Goal: Task Accomplishment & Management: Manage account settings

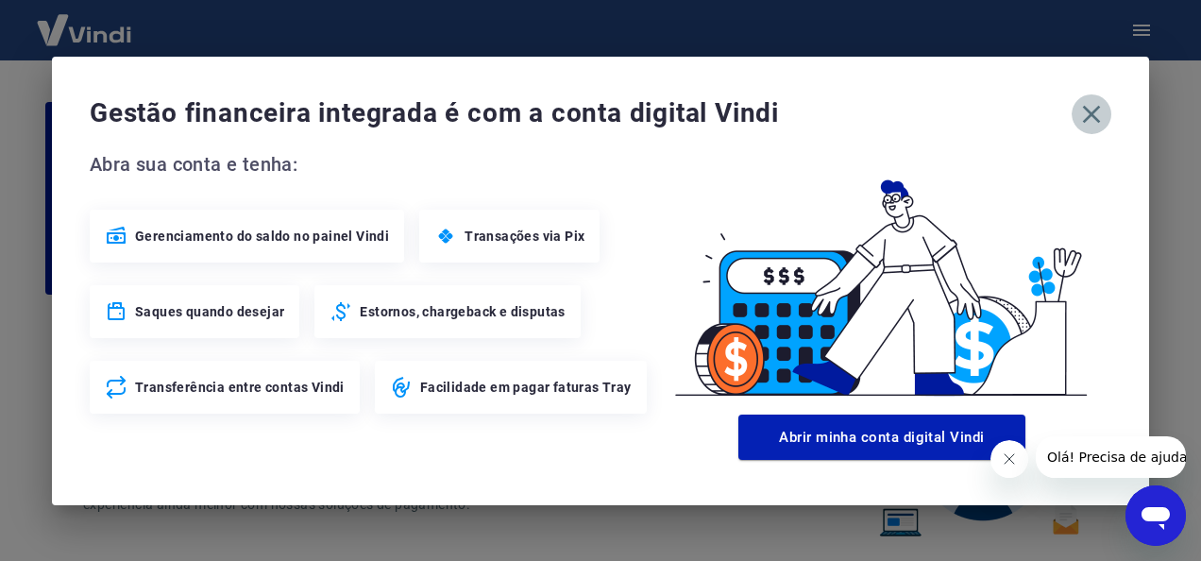
click at [1096, 112] on icon "button" at bounding box center [1091, 114] width 30 height 30
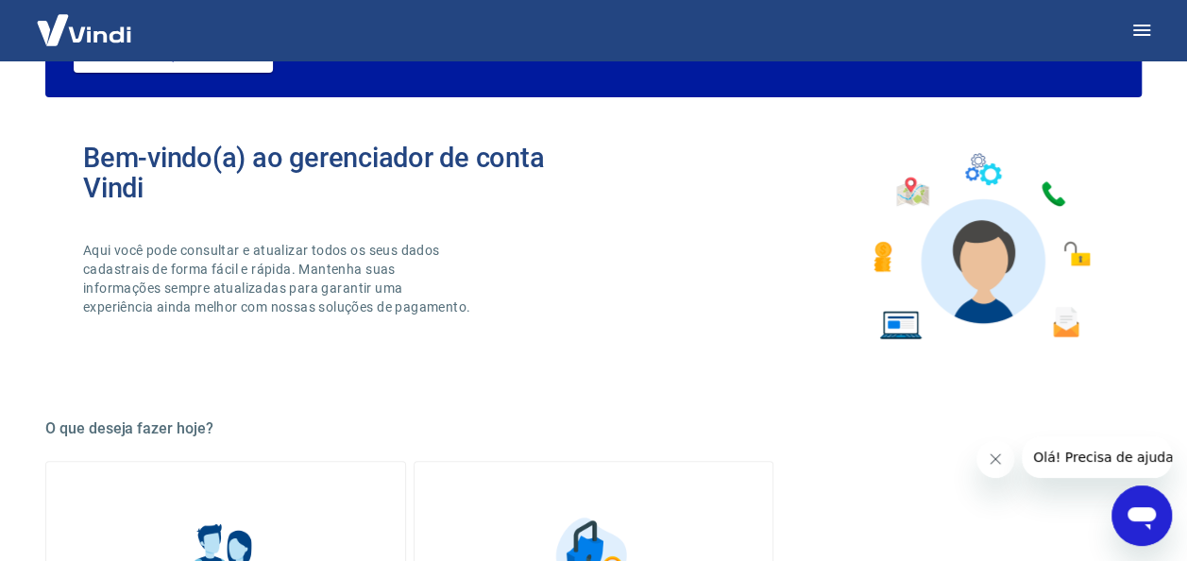
scroll to position [314, 0]
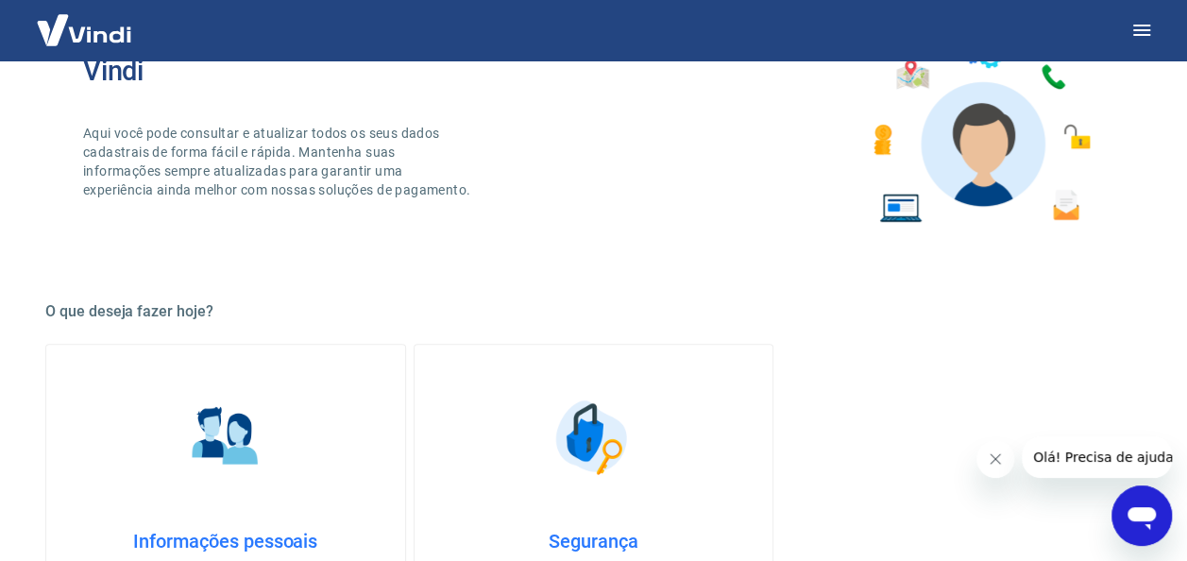
click at [266, 451] on img at bounding box center [225, 437] width 94 height 94
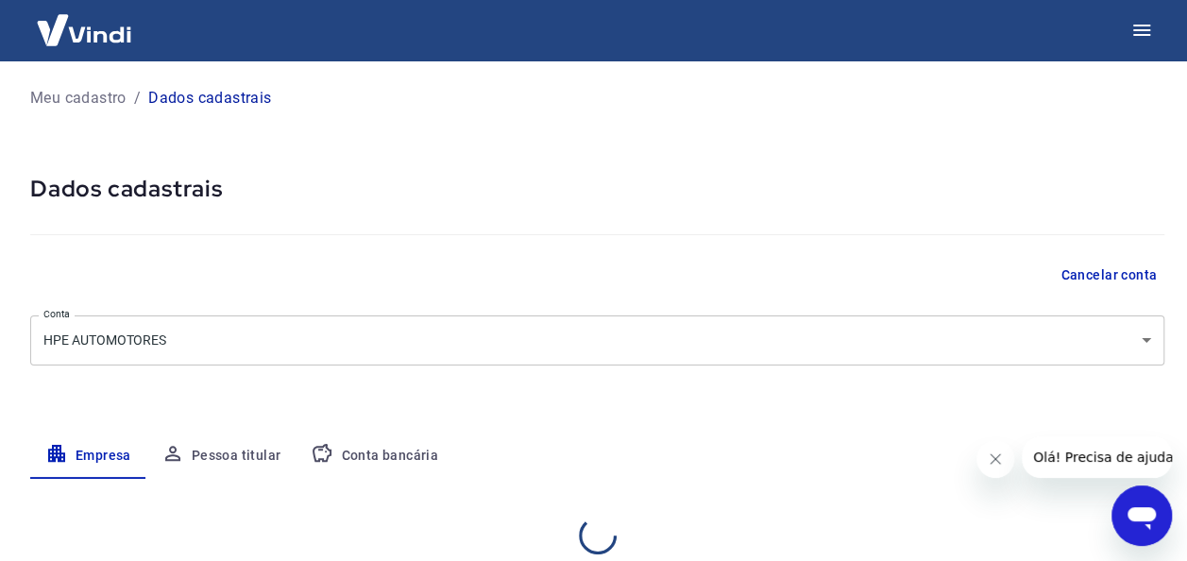
select select "GO"
select select "business"
click at [85, 35] on img at bounding box center [84, 30] width 123 height 58
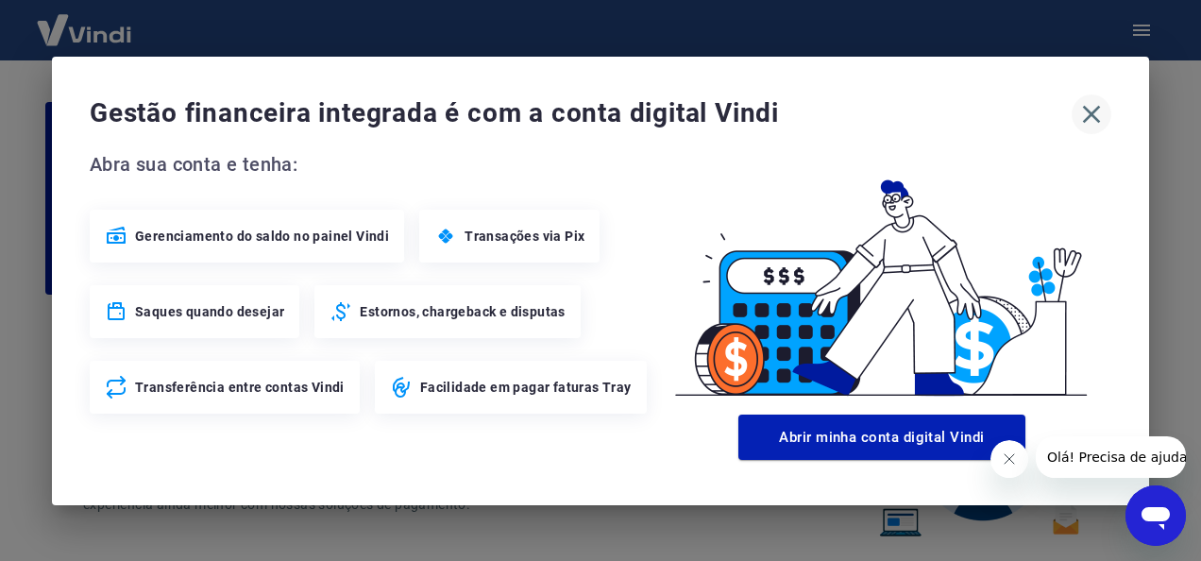
click at [1091, 119] on icon "button" at bounding box center [1091, 114] width 30 height 30
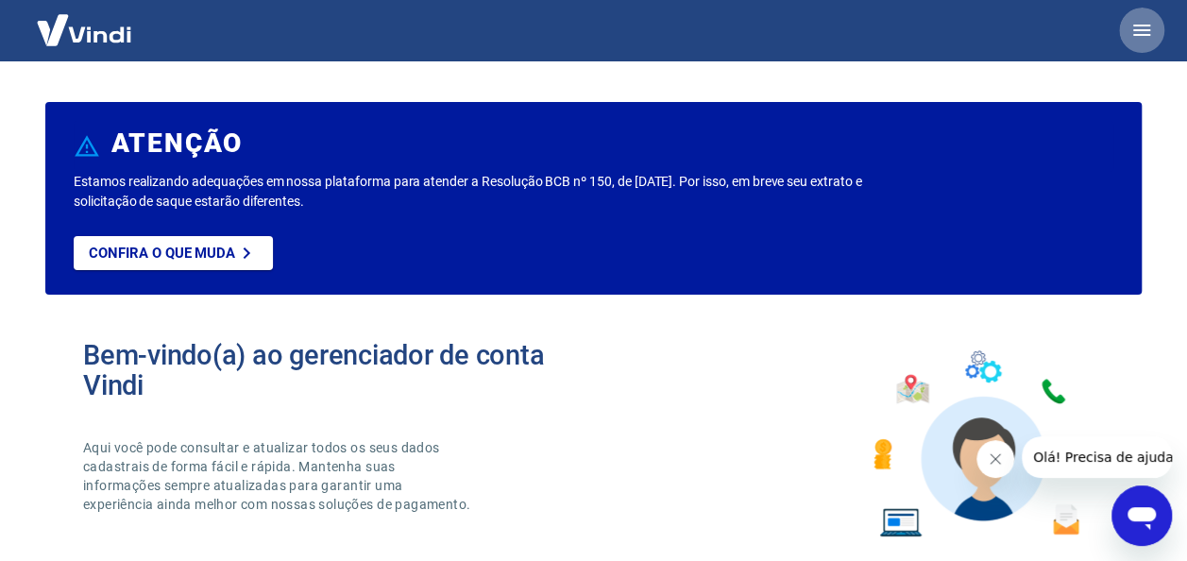
click at [1141, 29] on icon "button" at bounding box center [1141, 30] width 17 height 11
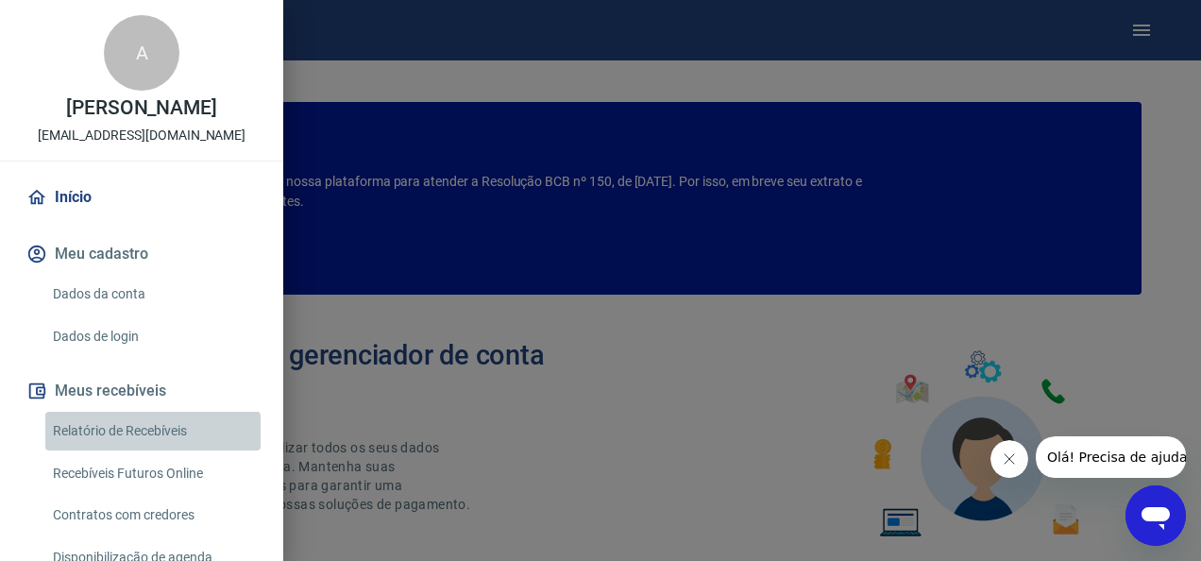
click at [168, 431] on link "Relatório de Recebíveis" at bounding box center [152, 431] width 215 height 39
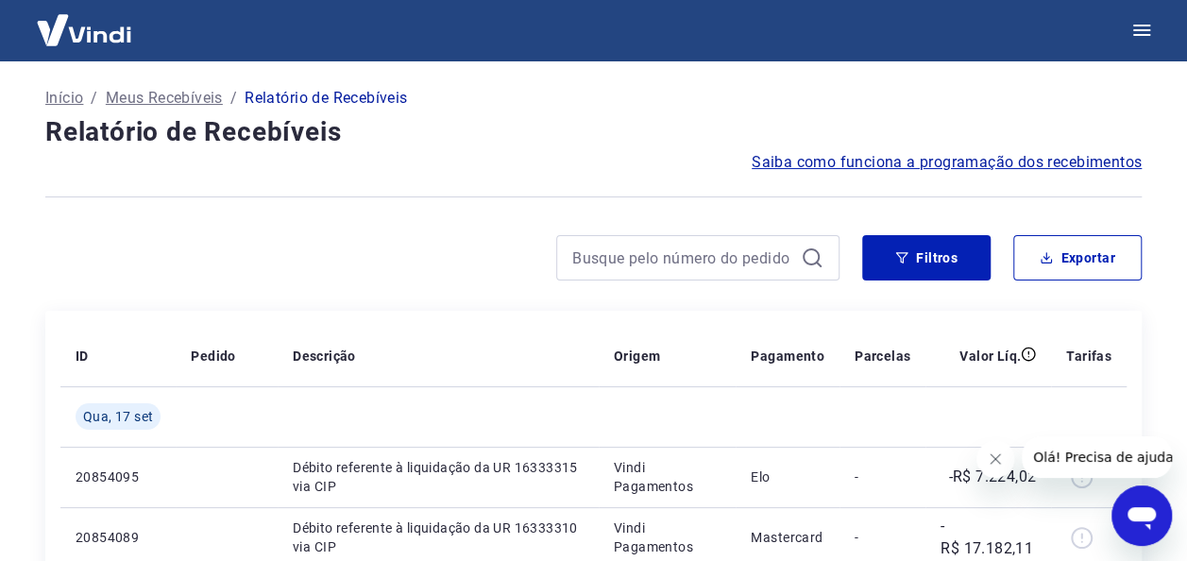
click at [59, 98] on p "Início" at bounding box center [64, 98] width 38 height 23
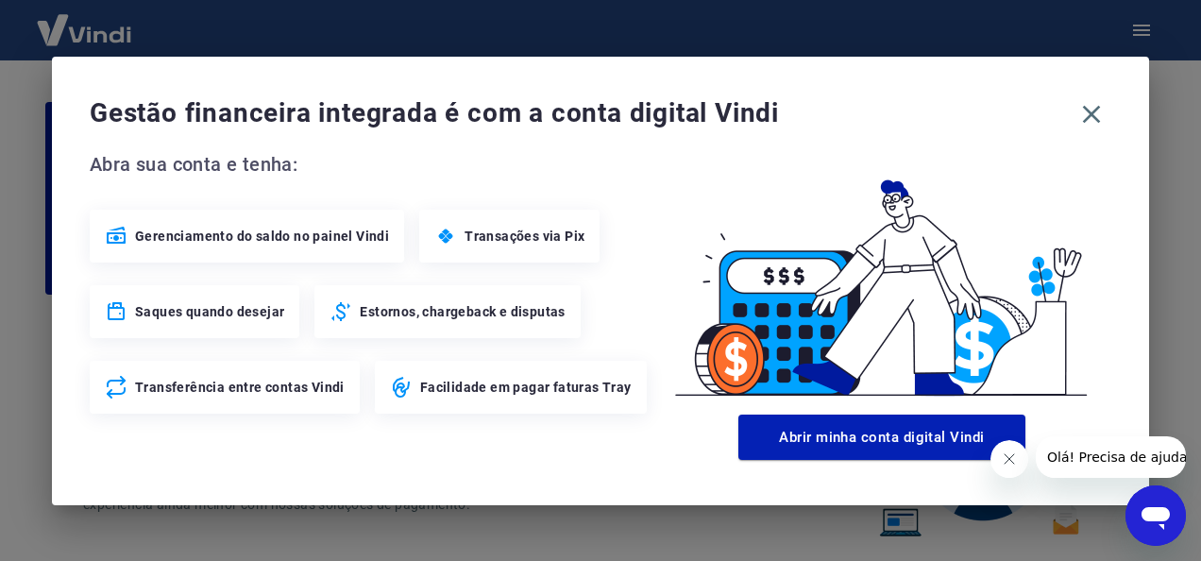
click at [28, 356] on div "Gestão financeira integrada é com a conta digital Vindi Abra sua conta e tenha:…" at bounding box center [600, 280] width 1201 height 561
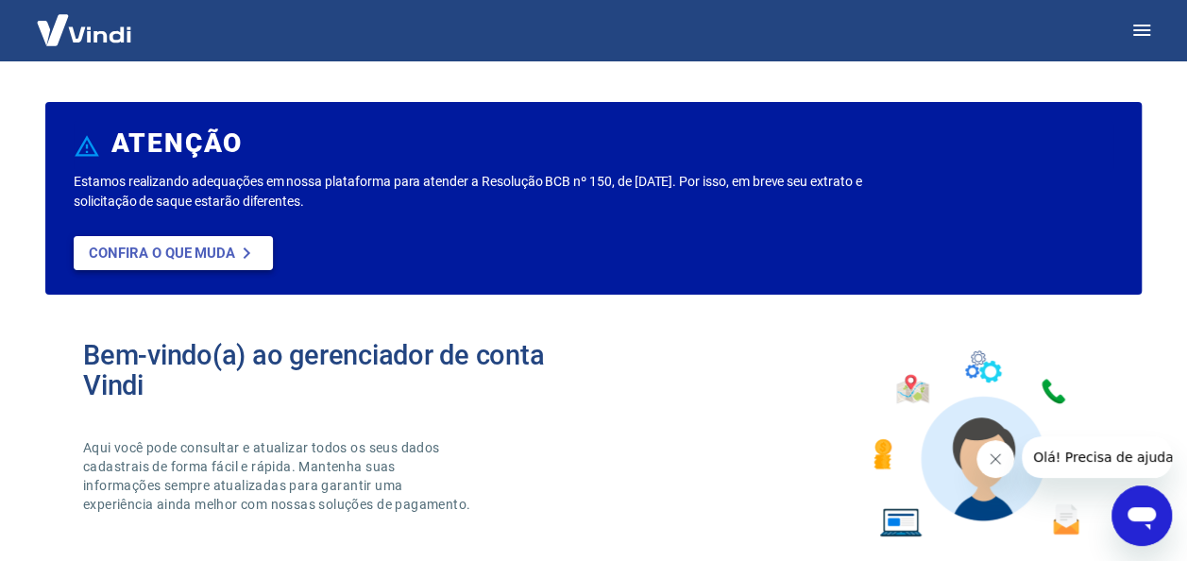
click at [183, 258] on p "Confira o que muda" at bounding box center [162, 253] width 146 height 17
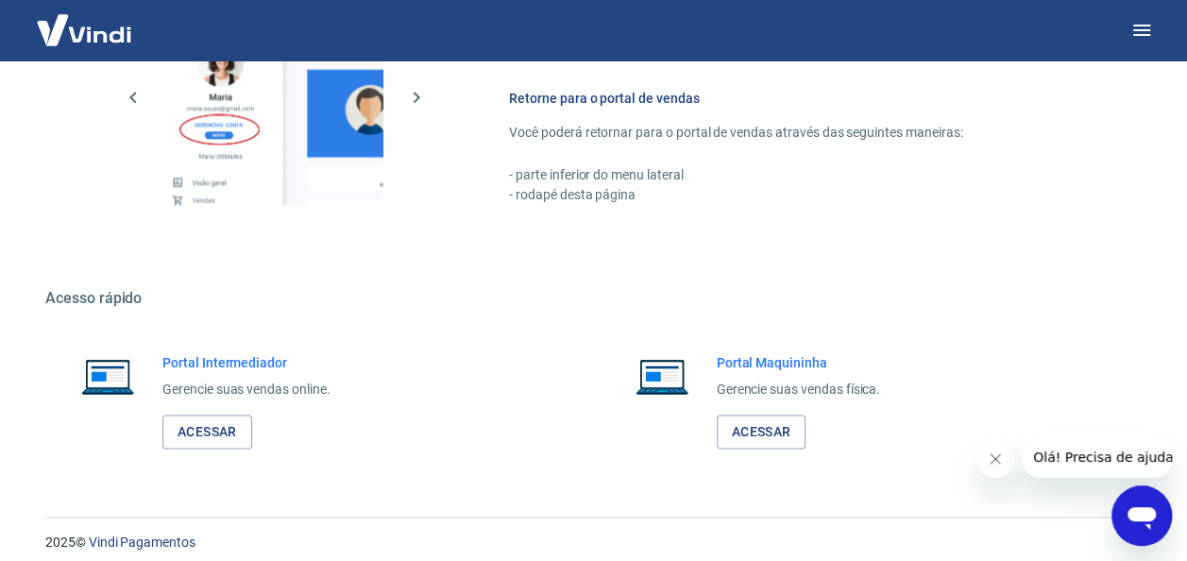
scroll to position [1105, 0]
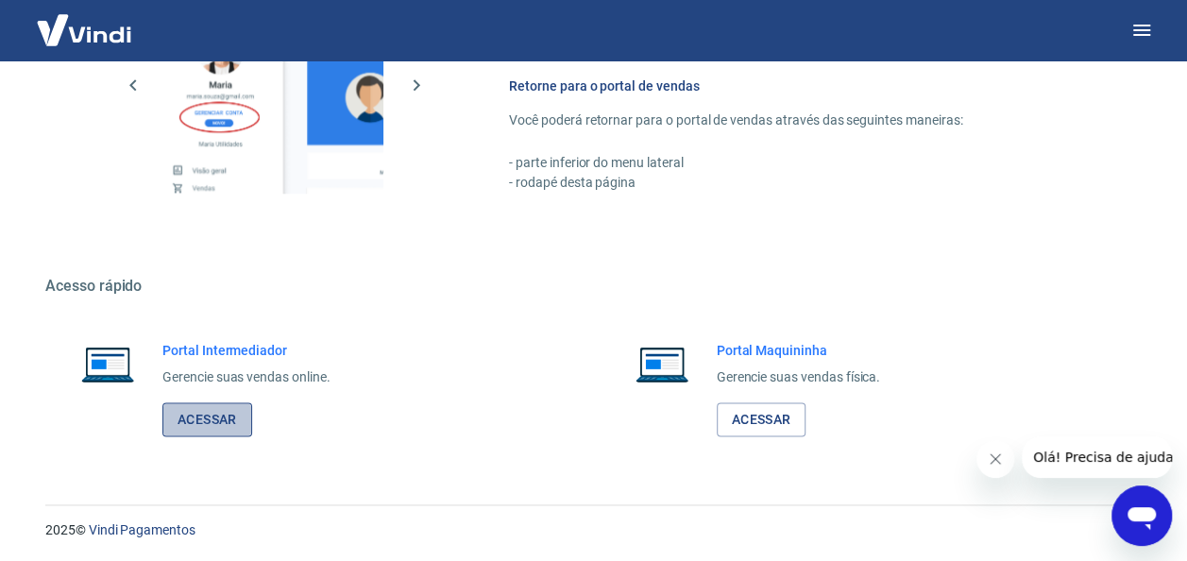
click at [215, 411] on link "Acessar" at bounding box center [207, 419] width 90 height 35
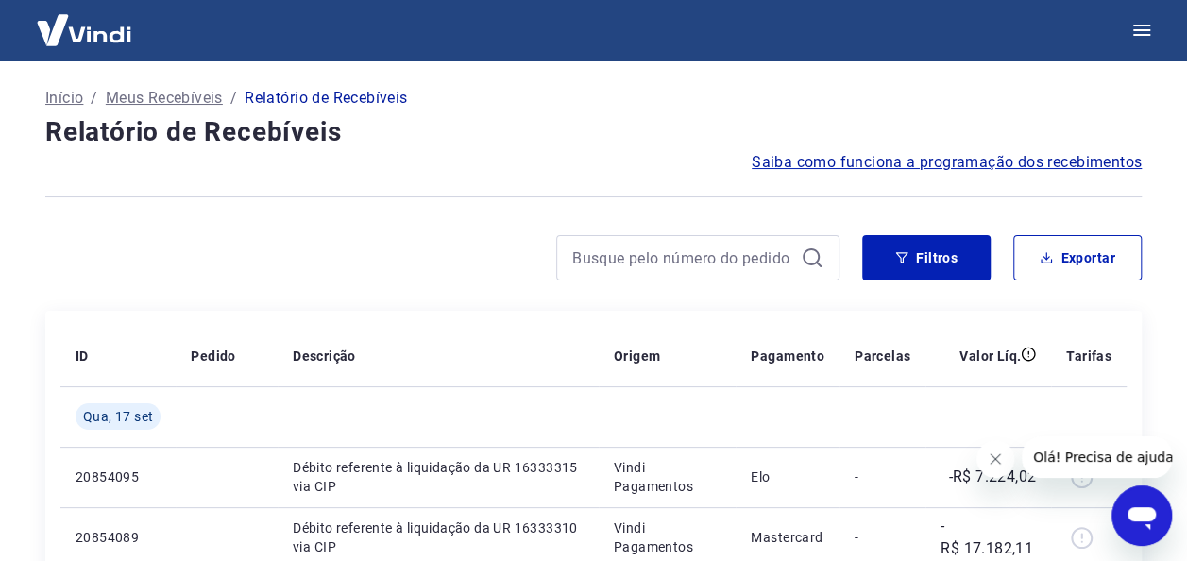
click at [55, 100] on p "Início" at bounding box center [64, 98] width 38 height 23
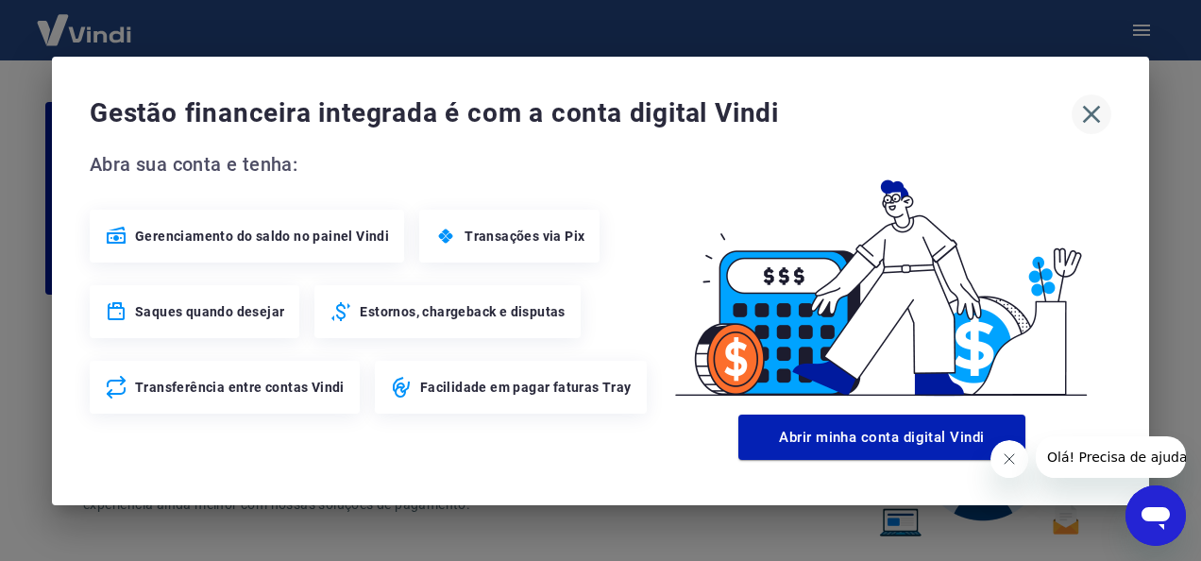
click at [1089, 113] on icon "button" at bounding box center [1091, 114] width 30 height 30
